Goal: Task Accomplishment & Management: Use online tool/utility

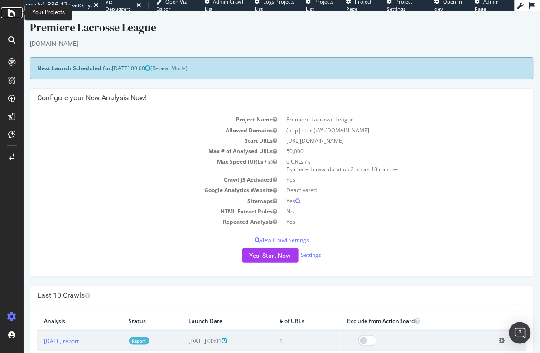
click at [15, 13] on icon at bounding box center [12, 12] width 8 height 11
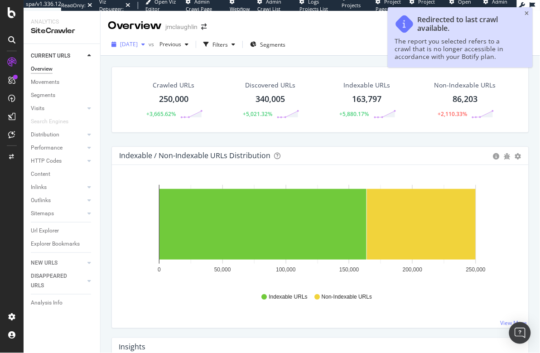
click at [138, 43] on span "[DATE]" at bounding box center [129, 44] width 18 height 8
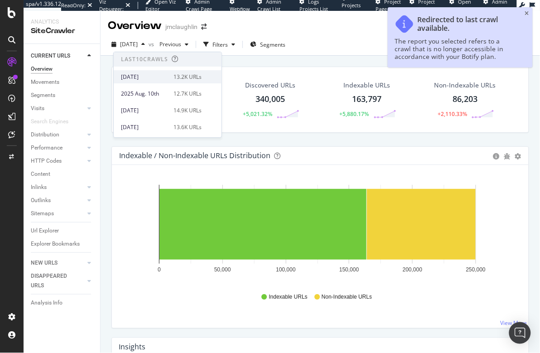
click at [149, 78] on div "[DATE]" at bounding box center [144, 77] width 47 height 8
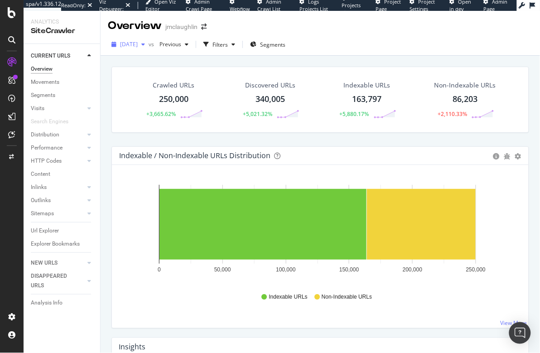
click at [149, 45] on div "button" at bounding box center [143, 44] width 11 height 5
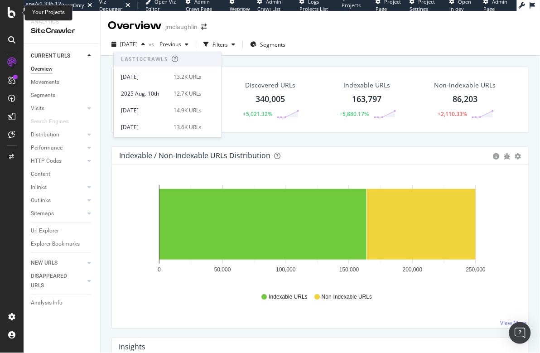
click at [10, 12] on icon at bounding box center [12, 12] width 8 height 11
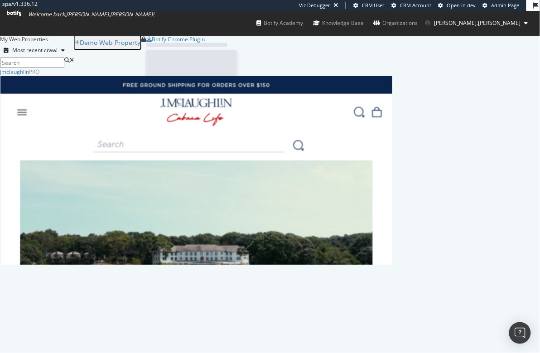
scroll to position [190, 386]
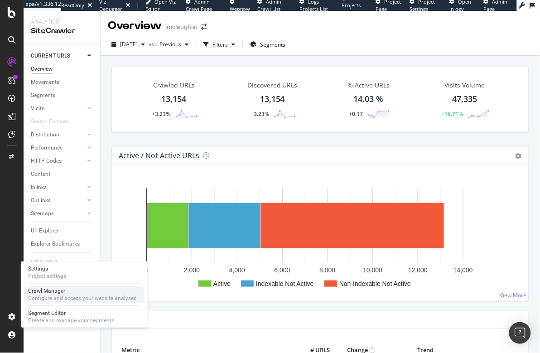
click at [58, 299] on div "Configure and access your website analyses" at bounding box center [82, 297] width 108 height 7
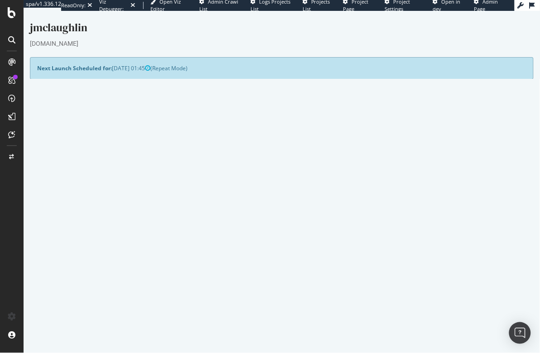
click at [260, 253] on button "Yes! Start Now" at bounding box center [270, 255] width 56 height 14
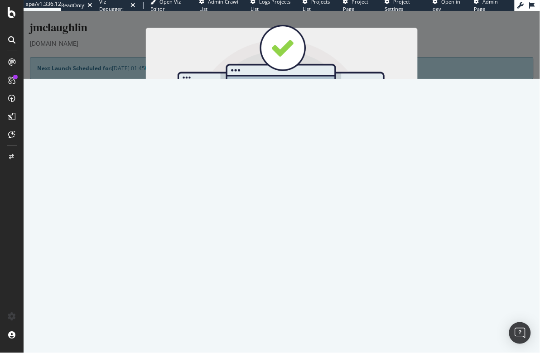
click at [295, 160] on button "Start Now" at bounding box center [298, 160] width 40 height 15
